Goal: Find specific page/section: Find specific page/section

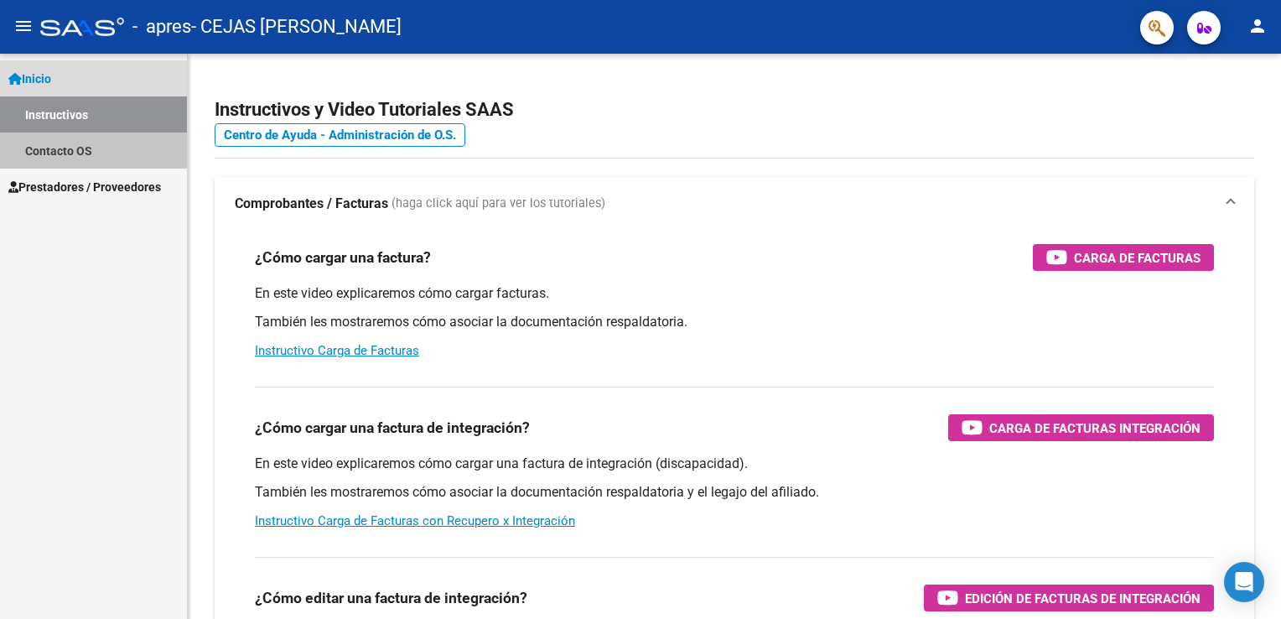
click at [48, 154] on link "Contacto OS" at bounding box center [93, 150] width 187 height 36
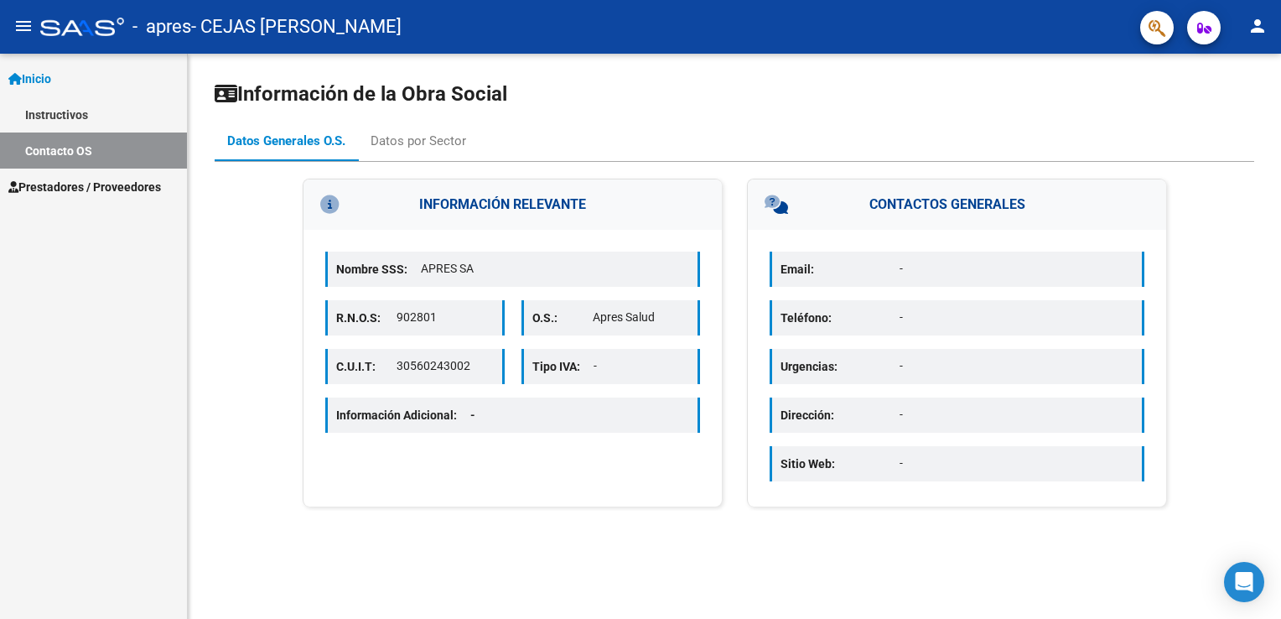
click at [62, 183] on span "Prestadores / Proveedores" at bounding box center [84, 187] width 153 height 18
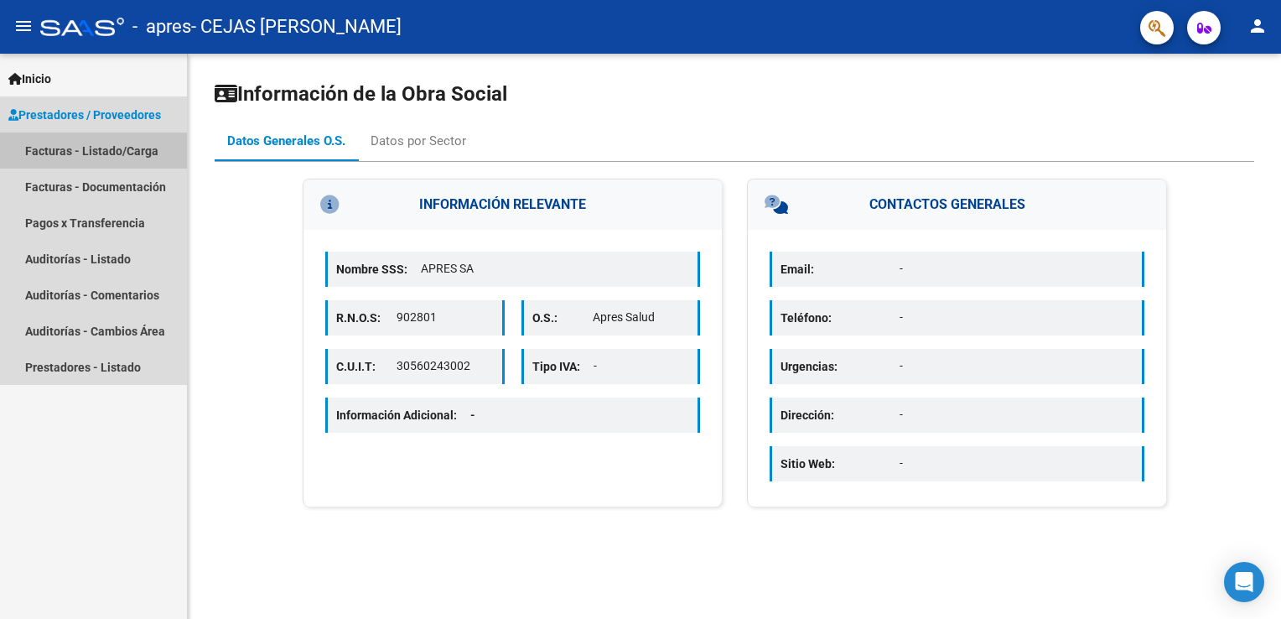
click at [81, 139] on link "Facturas - Listado/Carga" at bounding box center [93, 150] width 187 height 36
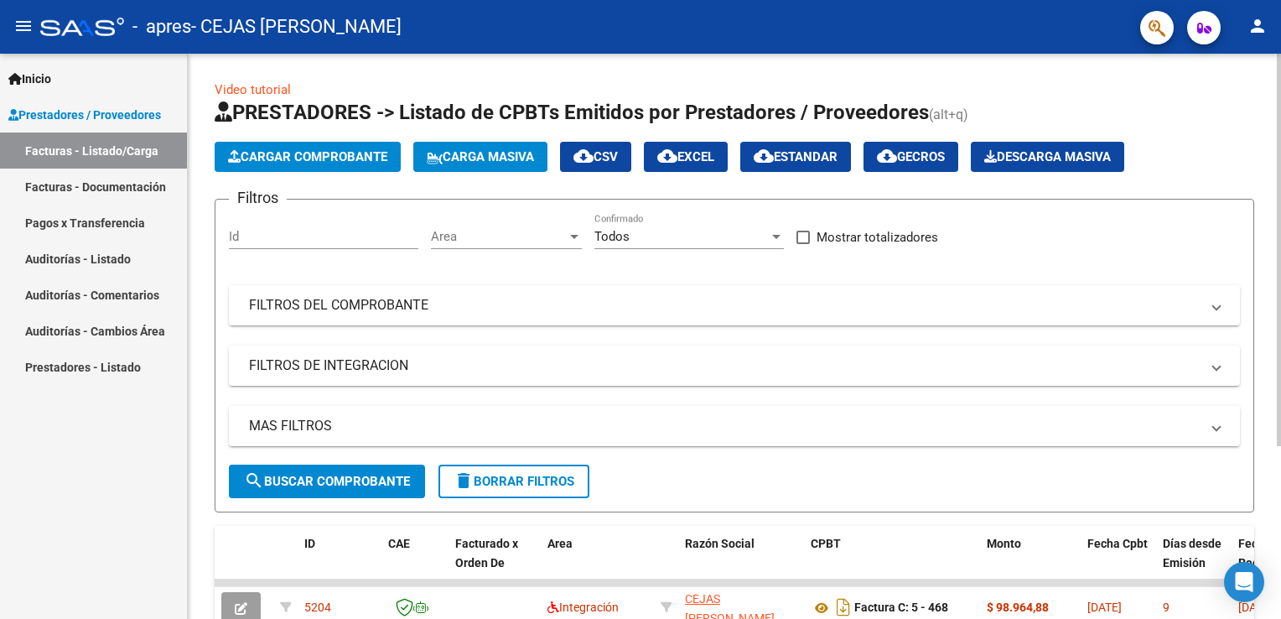
click at [198, 344] on div "Video tutorial PRESTADORES -> Listado de CPBTs Emitidos por Prestadores / Prove…" at bounding box center [734, 455] width 1093 height 802
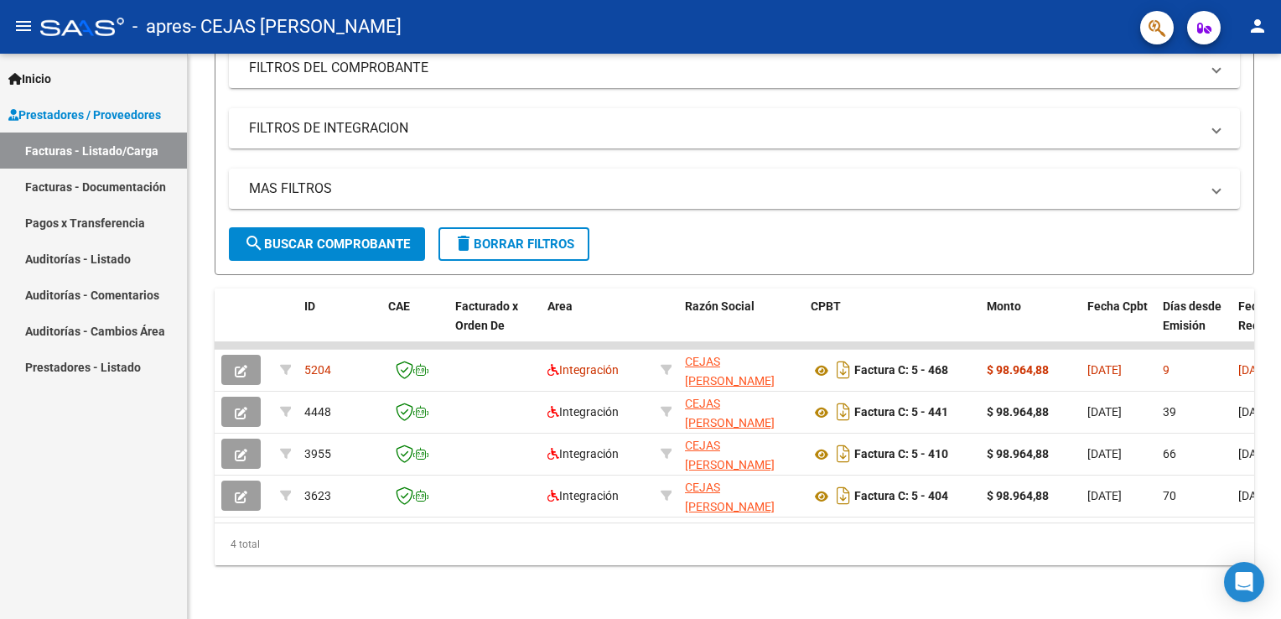
scroll to position [247, 0]
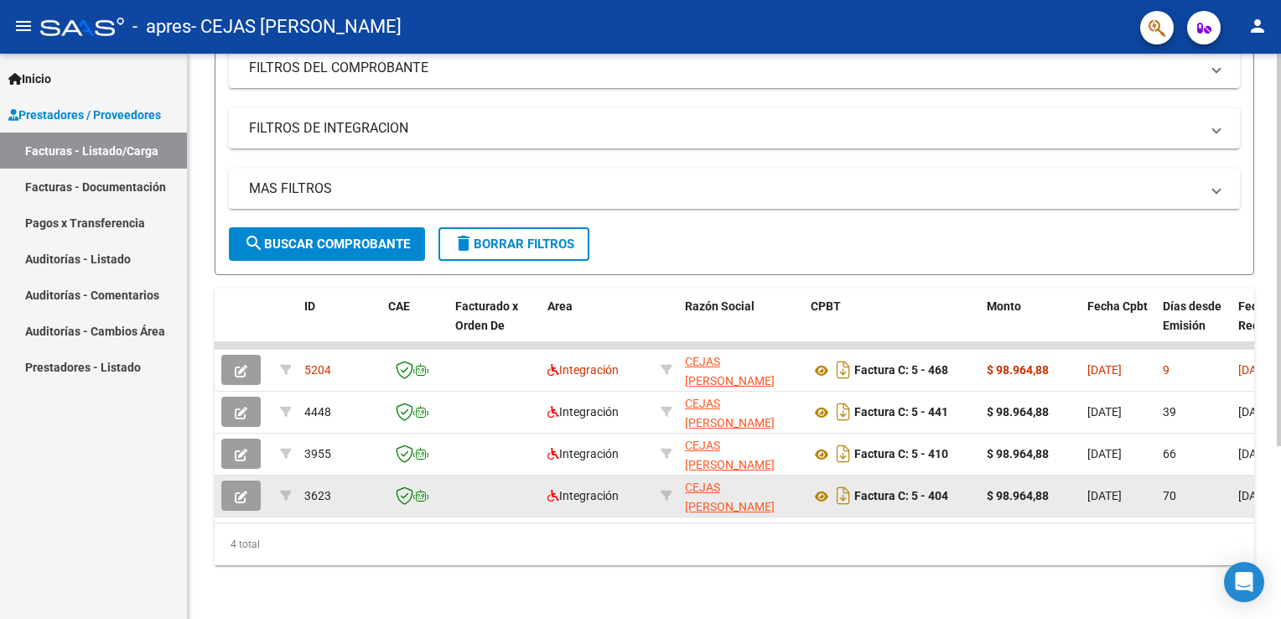
click at [1129, 491] on div "[DATE]" at bounding box center [1119, 495] width 62 height 19
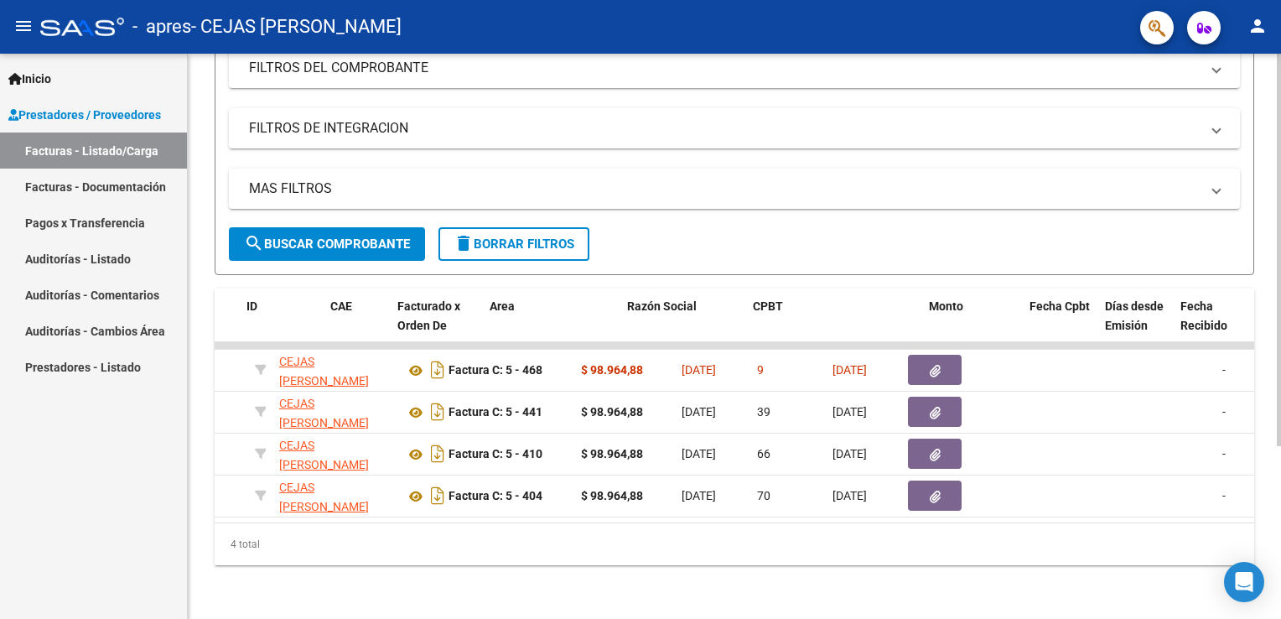
scroll to position [0, 0]
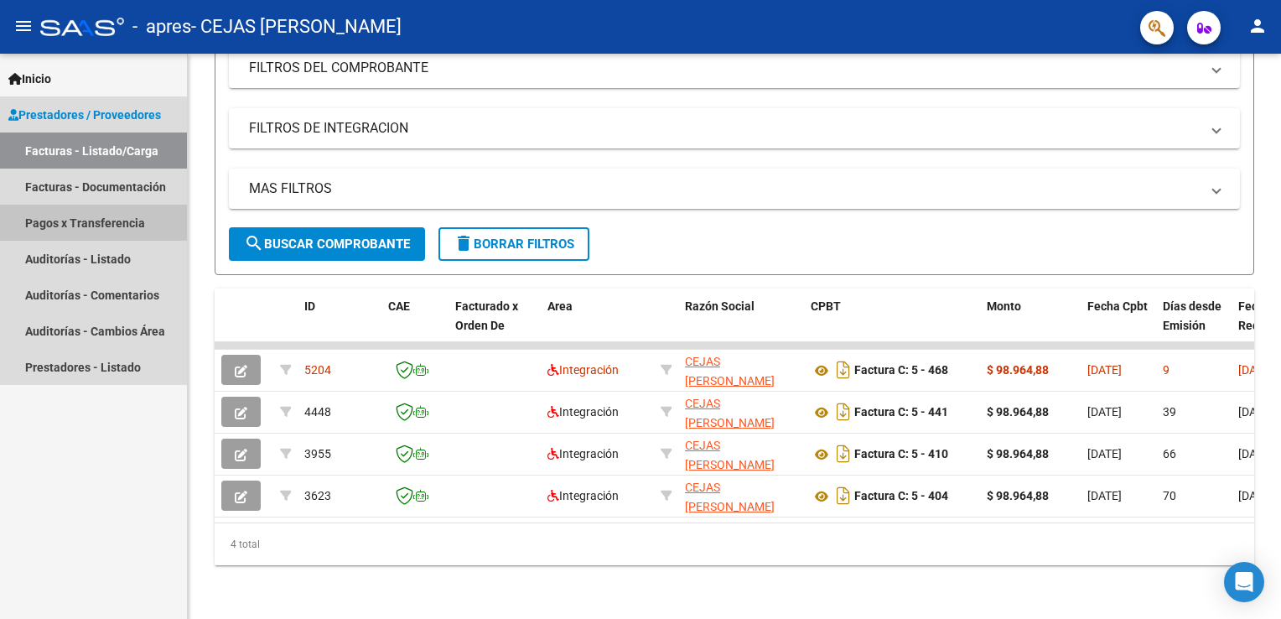
click at [144, 230] on link "Pagos x Transferencia" at bounding box center [93, 223] width 187 height 36
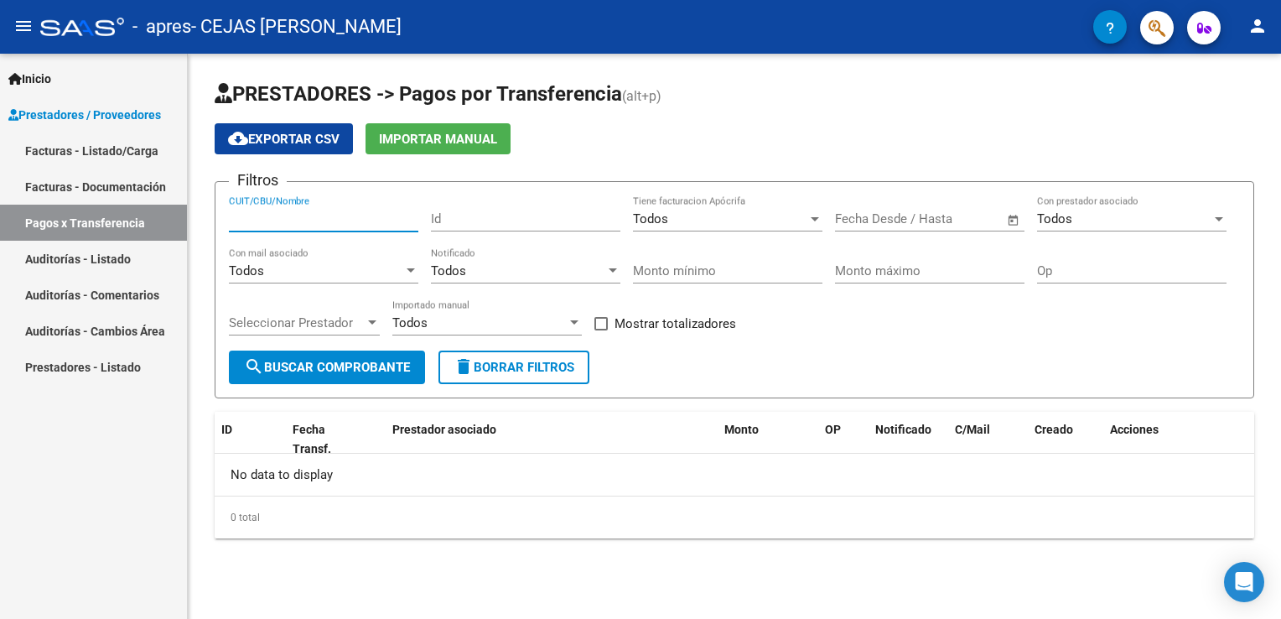
click at [340, 221] on input "CUIT/CBU/Nombre" at bounding box center [323, 218] width 189 height 15
click at [694, 220] on div "Todos" at bounding box center [720, 218] width 174 height 15
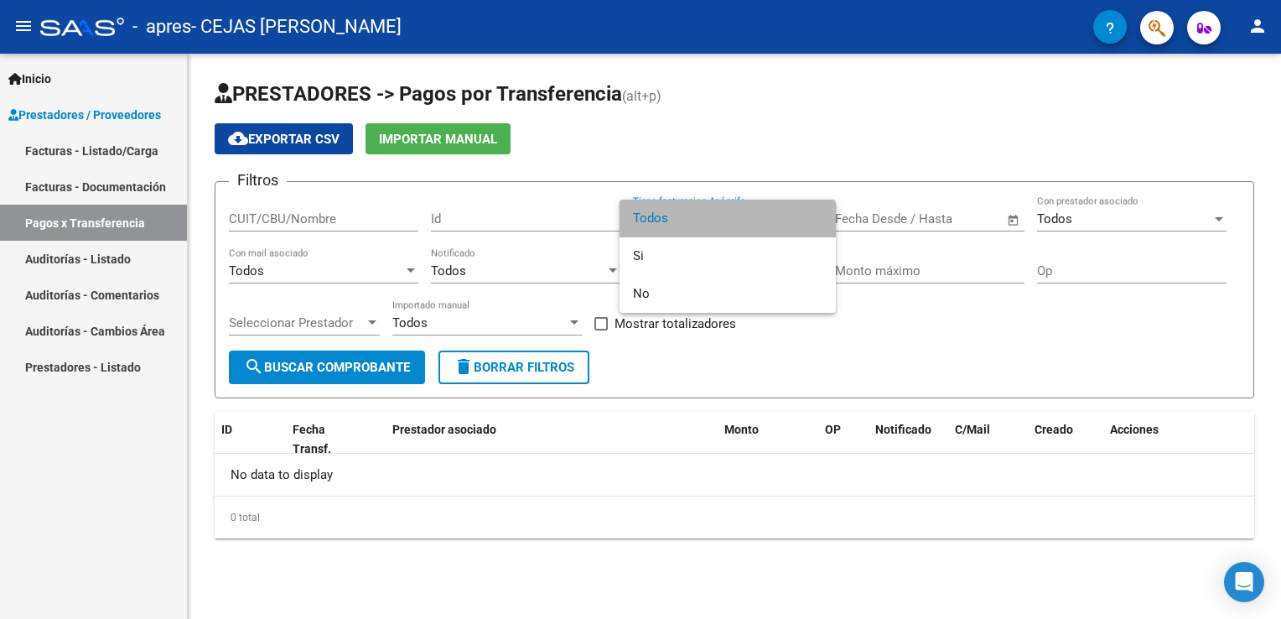
click at [694, 220] on span "Todos" at bounding box center [727, 219] width 189 height 38
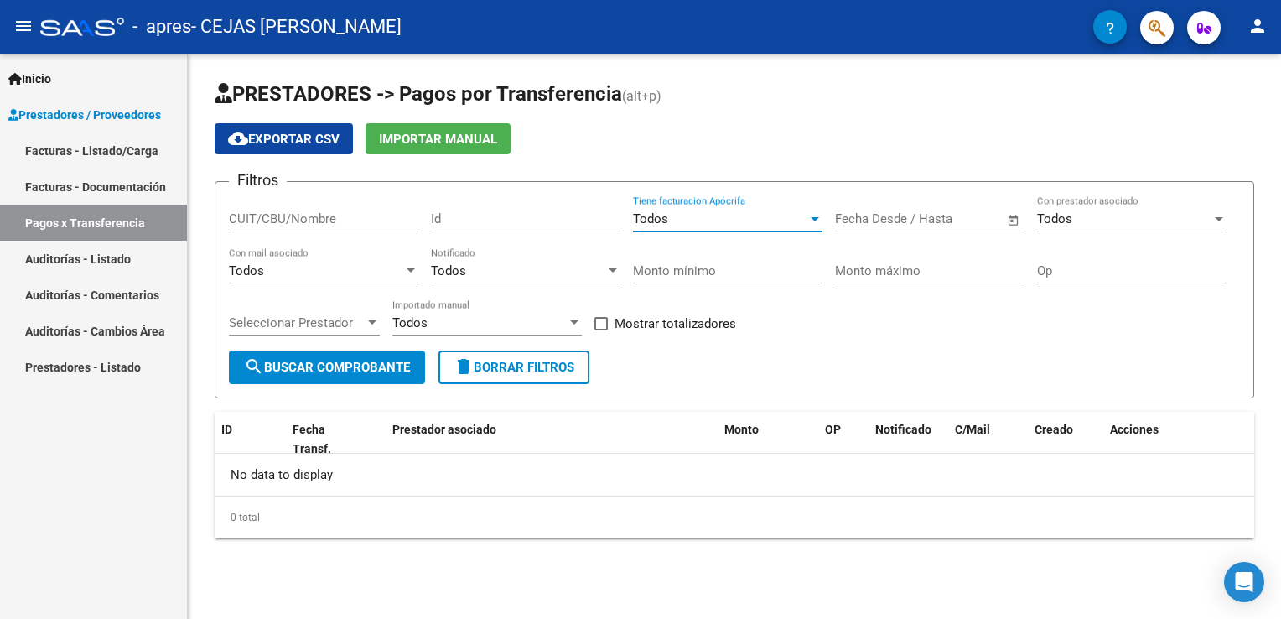
click at [694, 220] on div "Todos" at bounding box center [720, 218] width 174 height 15
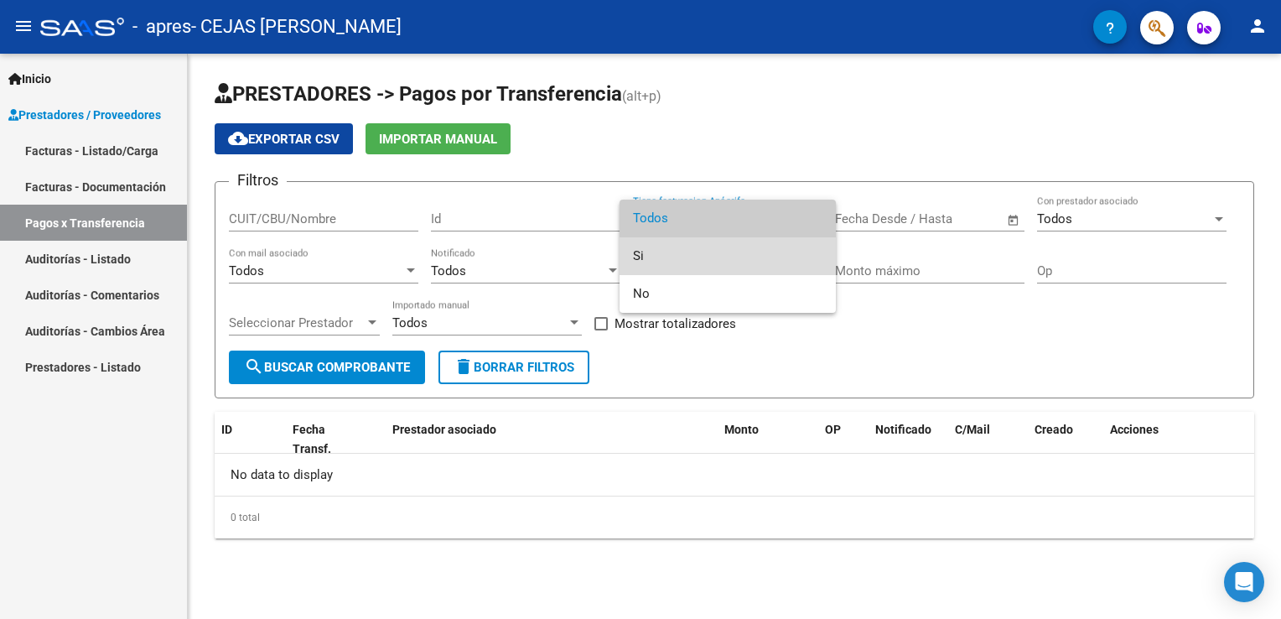
click at [682, 244] on span "Si" at bounding box center [727, 256] width 189 height 38
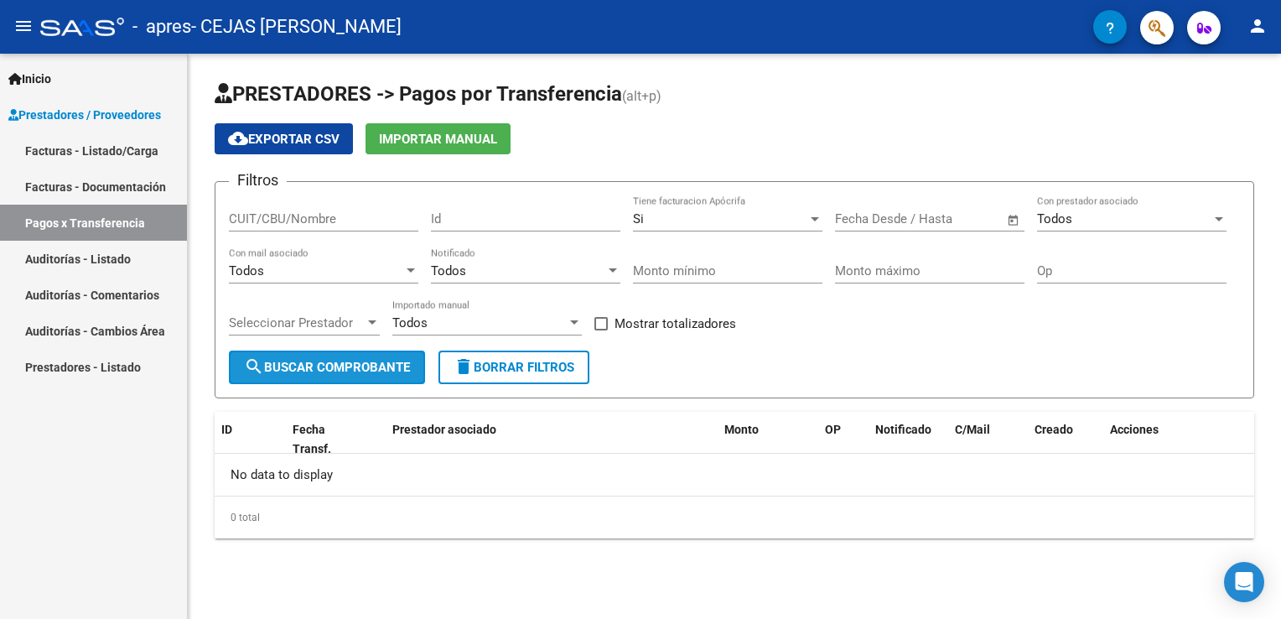
click at [331, 375] on button "search Buscar Comprobante" at bounding box center [327, 367] width 196 height 34
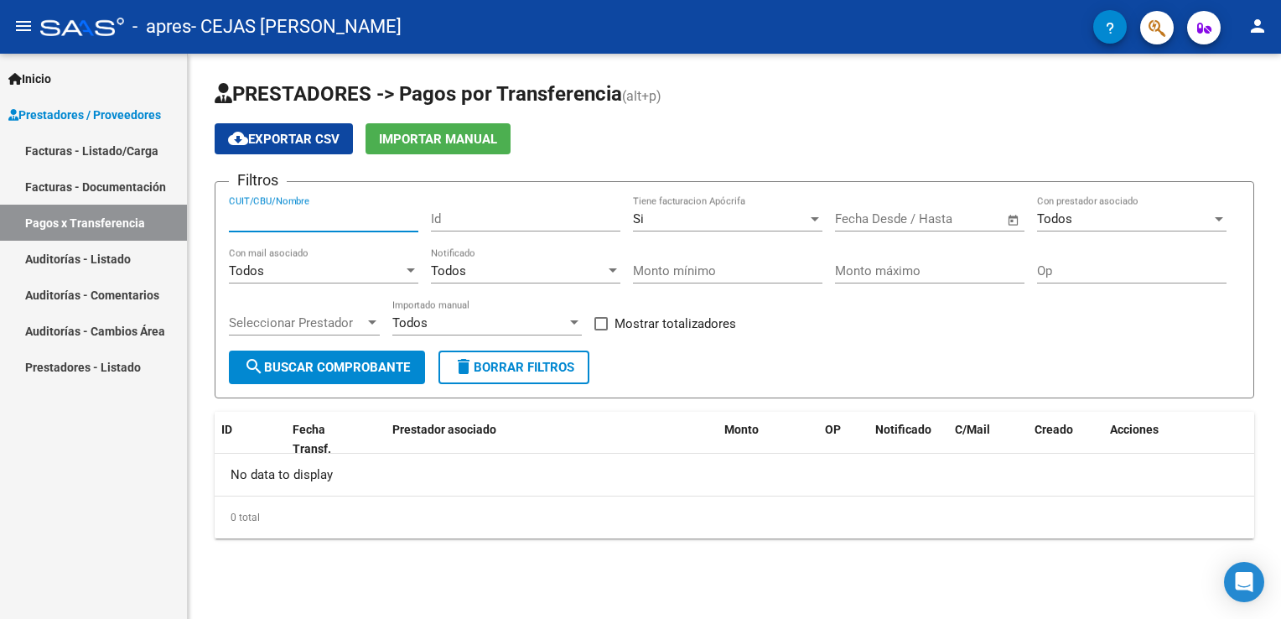
click at [308, 223] on input "CUIT/CBU/Nombre" at bounding box center [323, 218] width 189 height 15
click at [236, 216] on input "cejA" at bounding box center [323, 218] width 189 height 15
type input "[GEOGRAPHIC_DATA]"
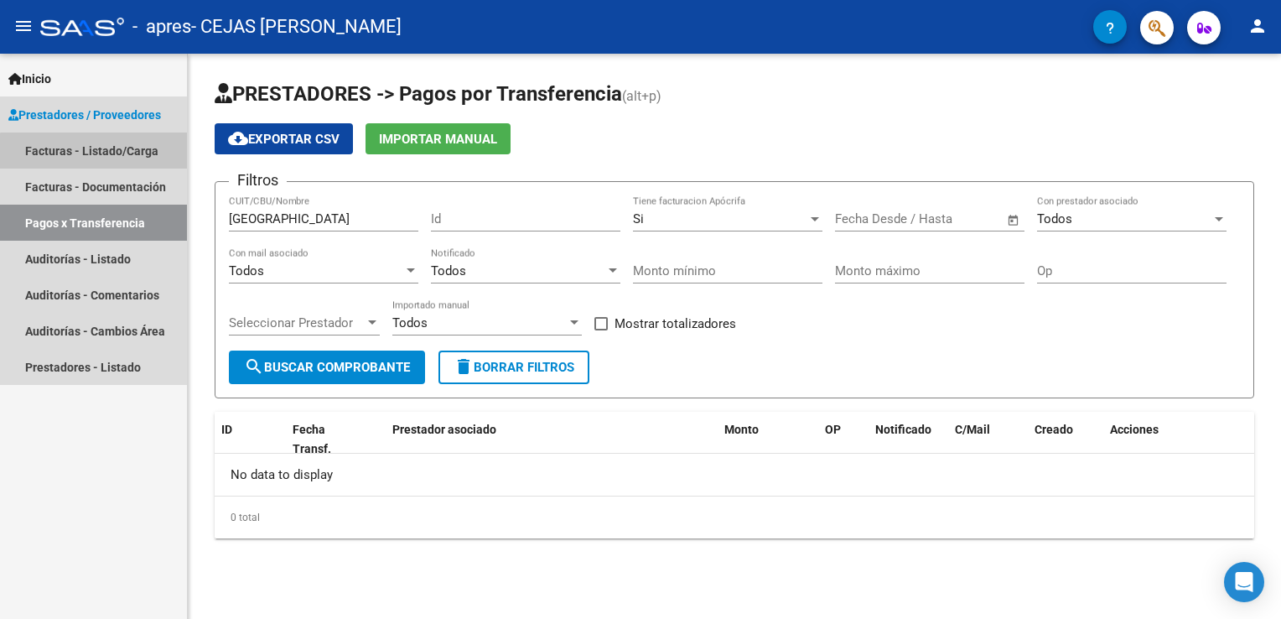
click at [117, 153] on link "Facturas - Listado/Carga" at bounding box center [93, 150] width 187 height 36
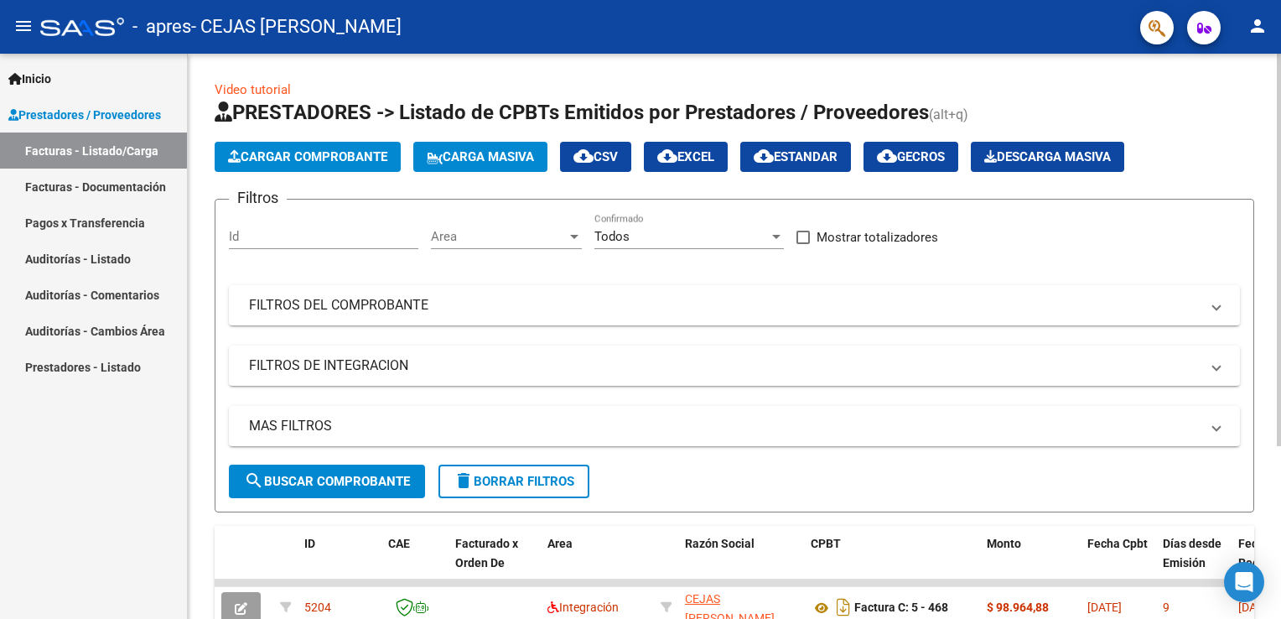
click at [792, 481] on form "Filtros Id Area Area Todos Confirmado Mostrar totalizadores FILTROS DEL COMPROB…" at bounding box center [735, 356] width 1040 height 314
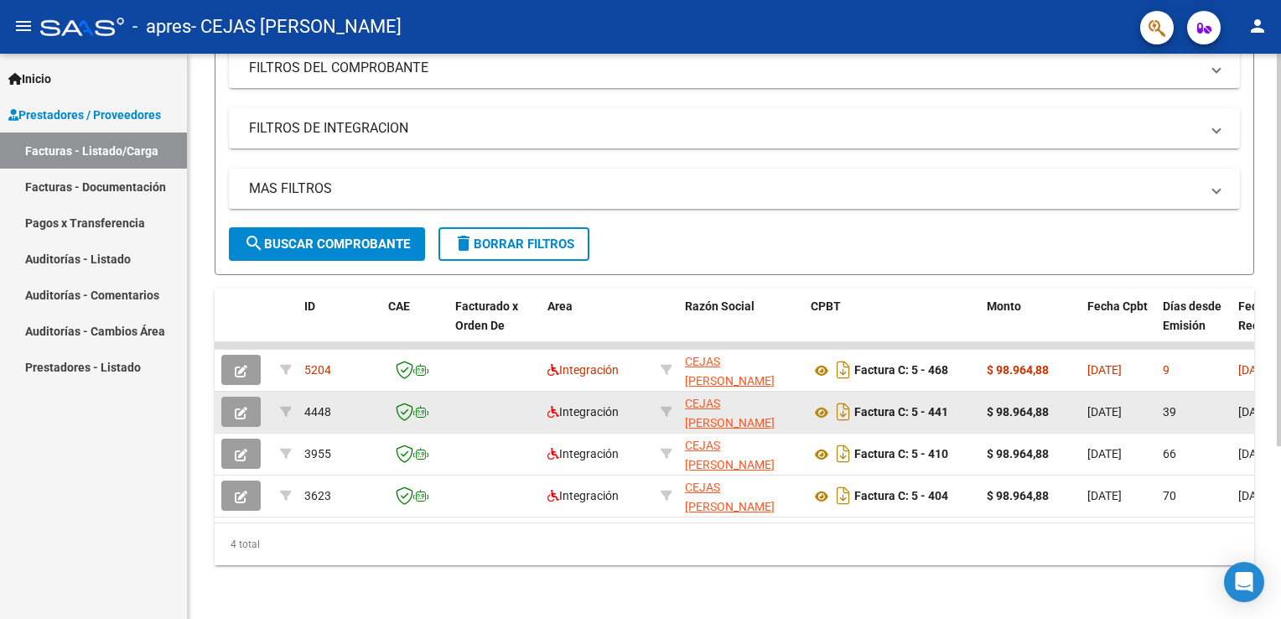
scroll to position [214, 0]
